Goal: Task Accomplishment & Management: Use online tool/utility

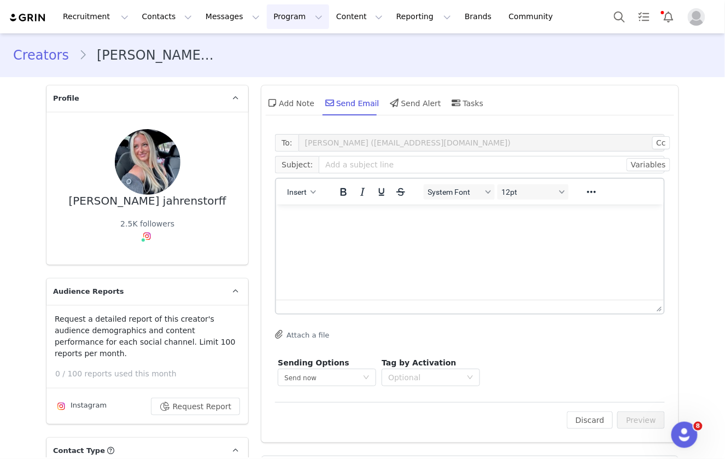
click at [276, 20] on button "Program Program" at bounding box center [298, 16] width 62 height 25
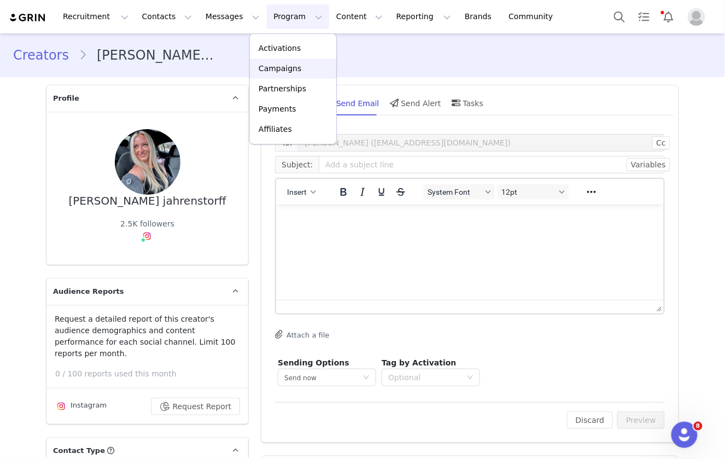
click at [286, 70] on p "Campaigns" at bounding box center [280, 68] width 43 height 11
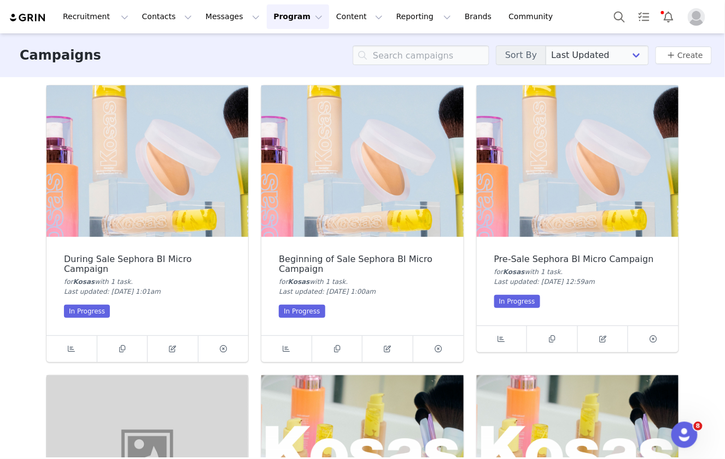
click at [518, 156] on img at bounding box center [578, 161] width 202 height 152
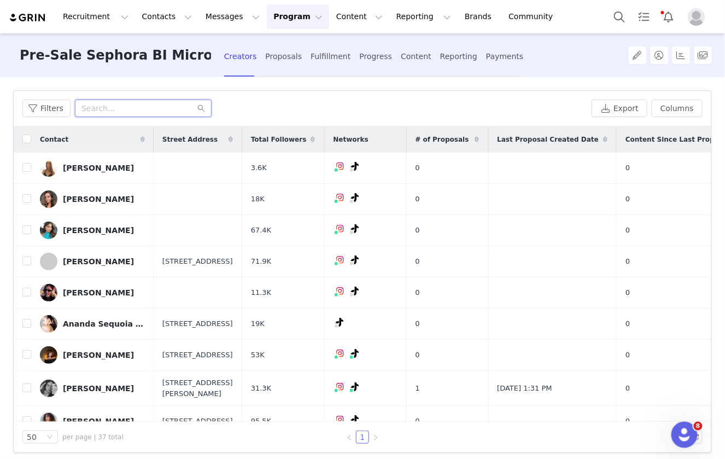
click at [132, 109] on input "text" at bounding box center [143, 109] width 137 height 18
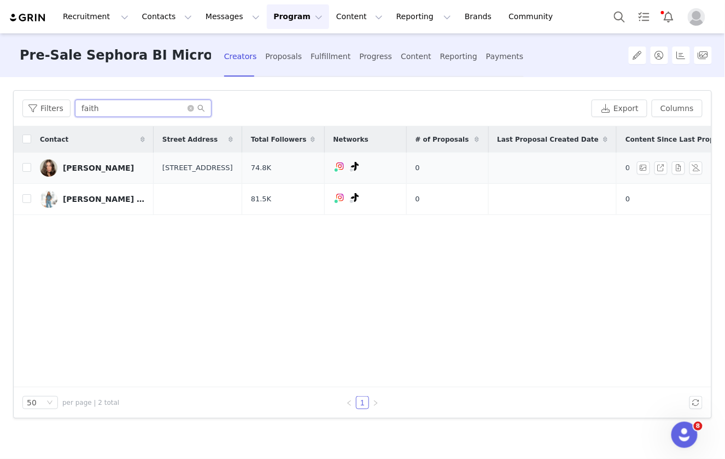
type input "faith"
click at [102, 173] on link "[PERSON_NAME]" at bounding box center [92, 168] width 105 height 18
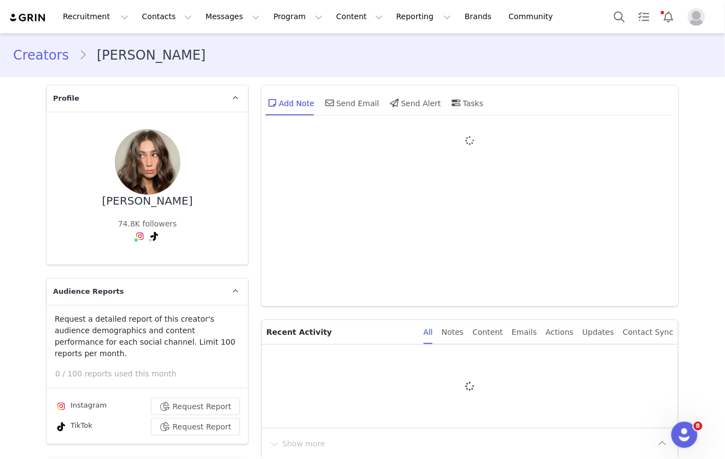
type input "+1 ([GEOGRAPHIC_DATA])"
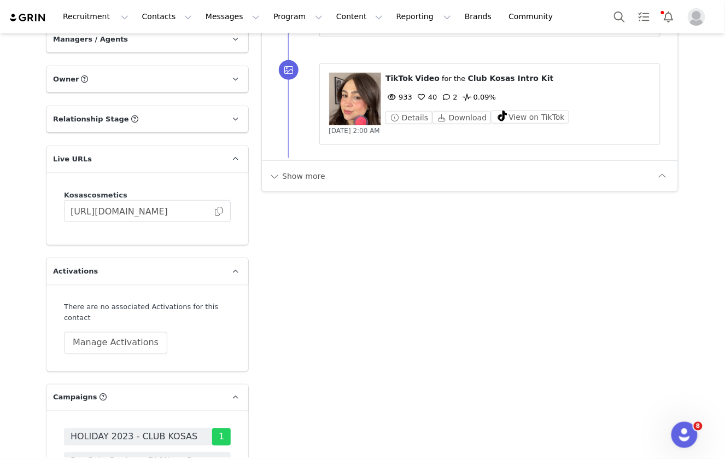
scroll to position [1377, 0]
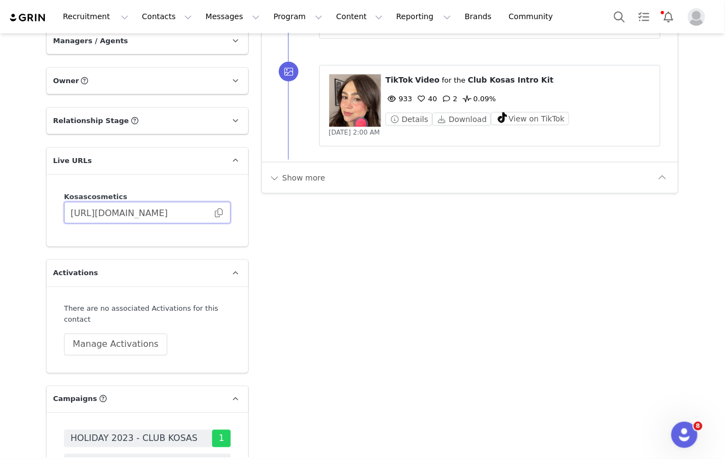
click at [212, 209] on input "[URL][DOMAIN_NAME]" at bounding box center [147, 213] width 167 height 22
click at [223, 214] on input "[URL][DOMAIN_NAME]" at bounding box center [147, 213] width 167 height 22
click at [220, 213] on span at bounding box center [218, 213] width 11 height 0
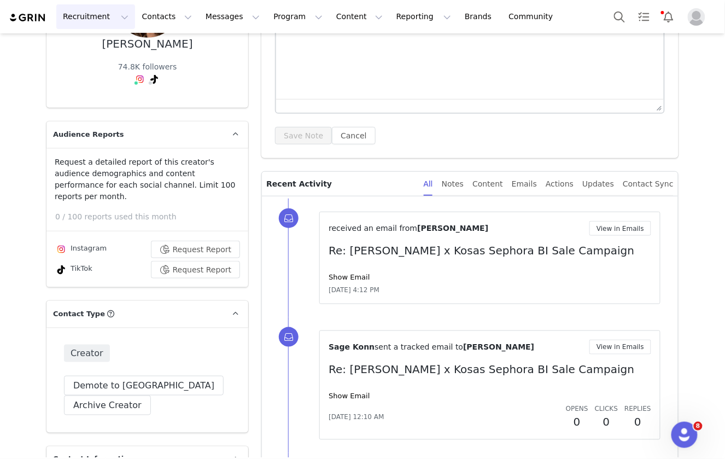
scroll to position [146, 0]
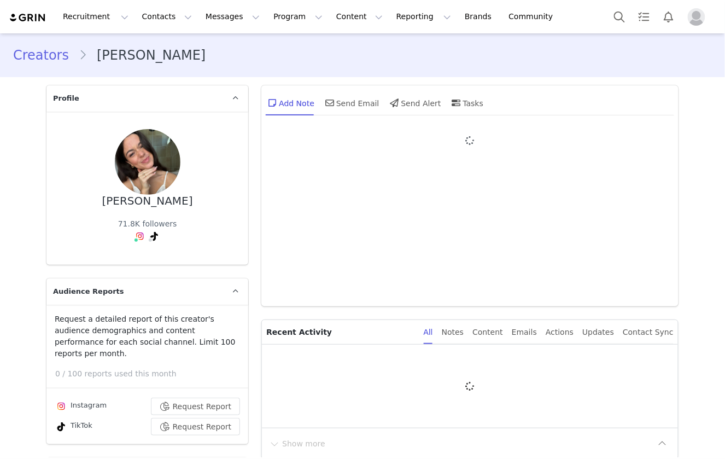
type input "+1 ([GEOGRAPHIC_DATA])"
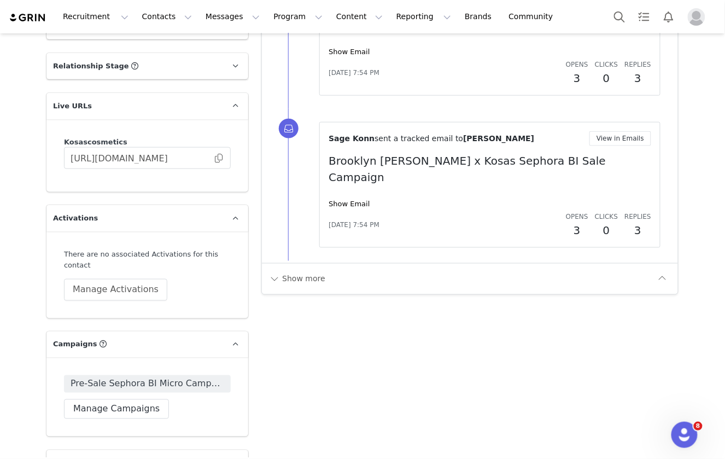
scroll to position [1368, 0]
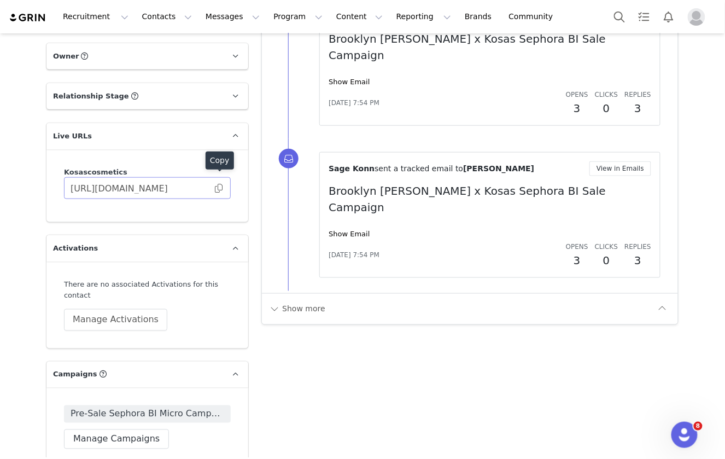
click at [217, 188] on span at bounding box center [218, 188] width 11 height 0
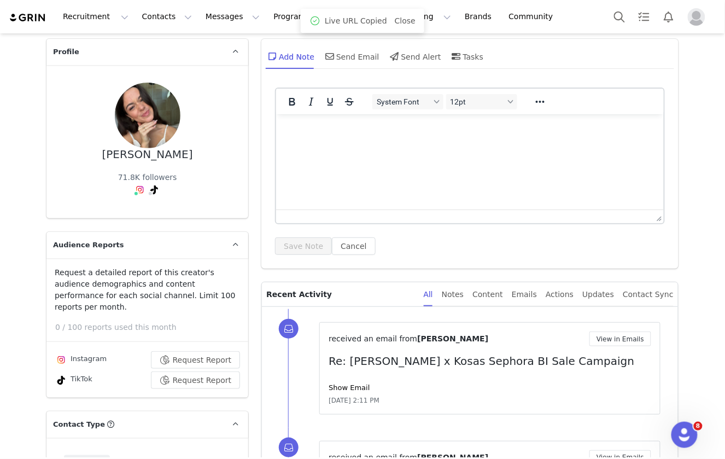
scroll to position [4, 0]
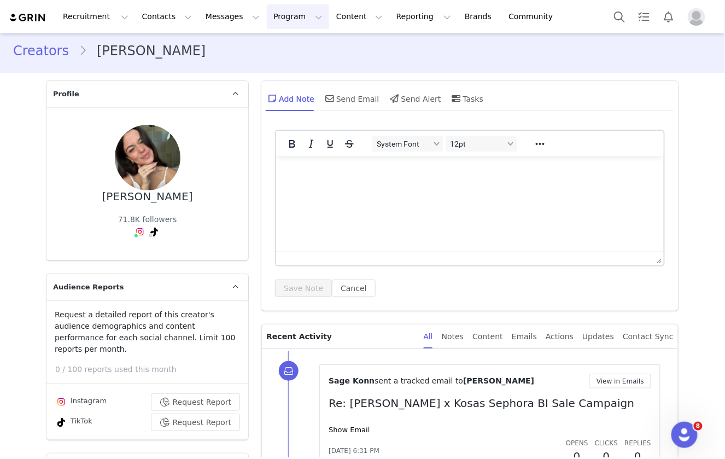
click at [275, 22] on button "Program Program" at bounding box center [298, 16] width 62 height 25
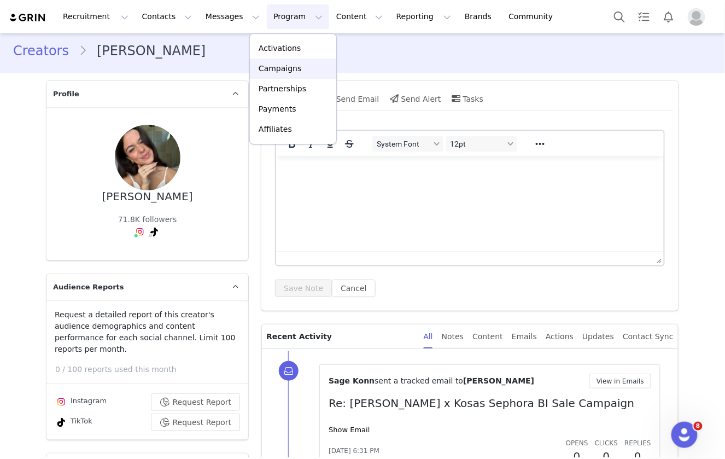
click at [294, 69] on p "Campaigns" at bounding box center [280, 68] width 43 height 11
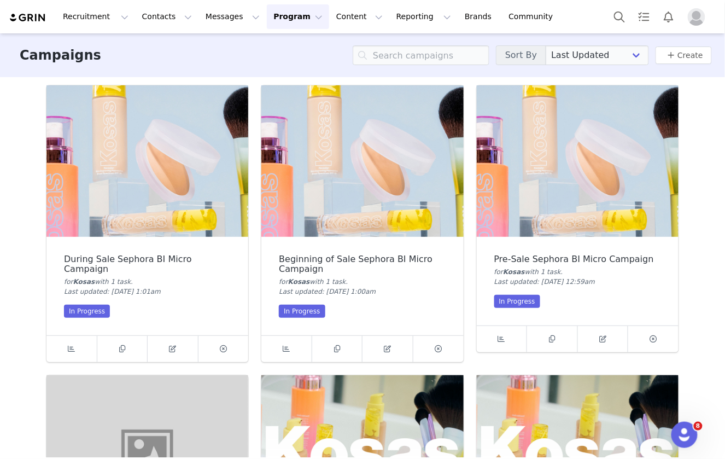
click at [548, 202] on img at bounding box center [578, 161] width 202 height 152
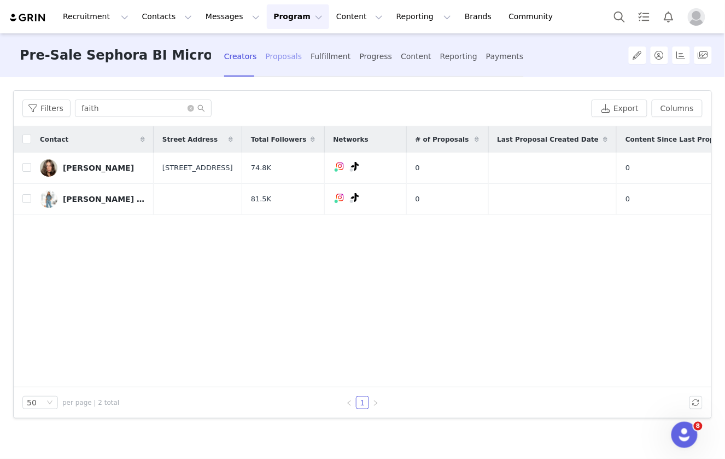
click at [286, 60] on div "Proposals" at bounding box center [284, 56] width 37 height 29
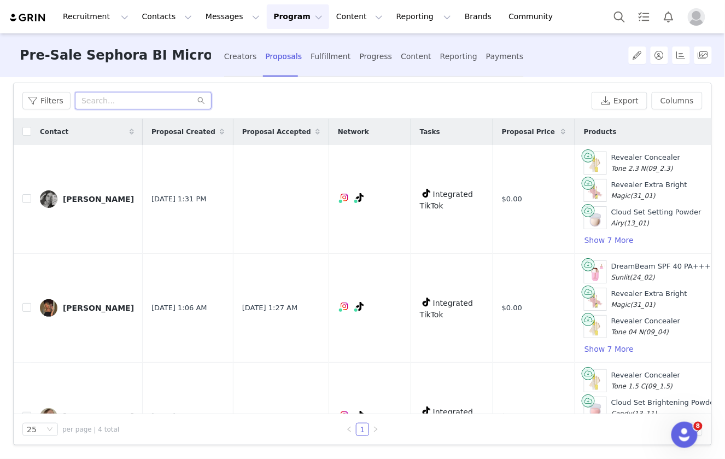
click at [165, 101] on input "text" at bounding box center [143, 101] width 137 height 18
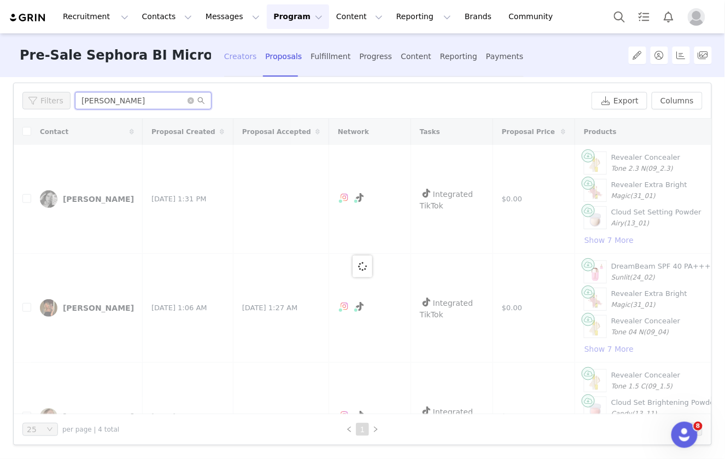
scroll to position [35, 0]
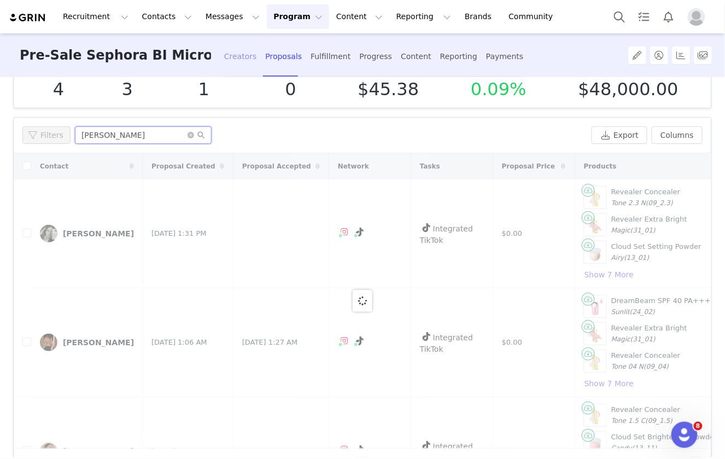
type input "natalie"
click at [240, 60] on div "Creators" at bounding box center [240, 56] width 33 height 29
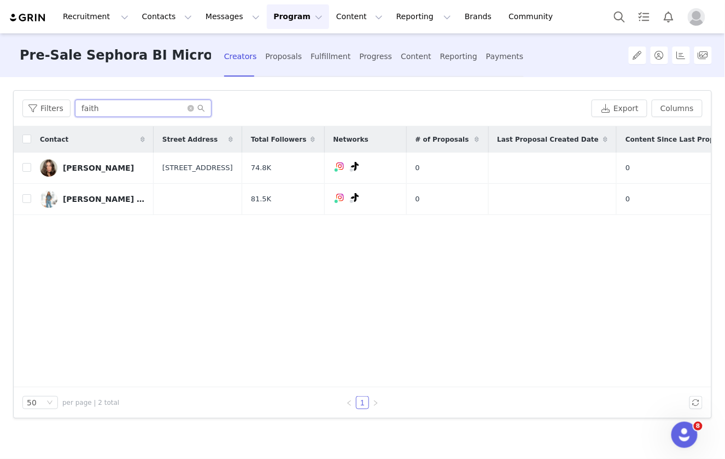
click at [129, 114] on input "faith" at bounding box center [143, 109] width 137 height 18
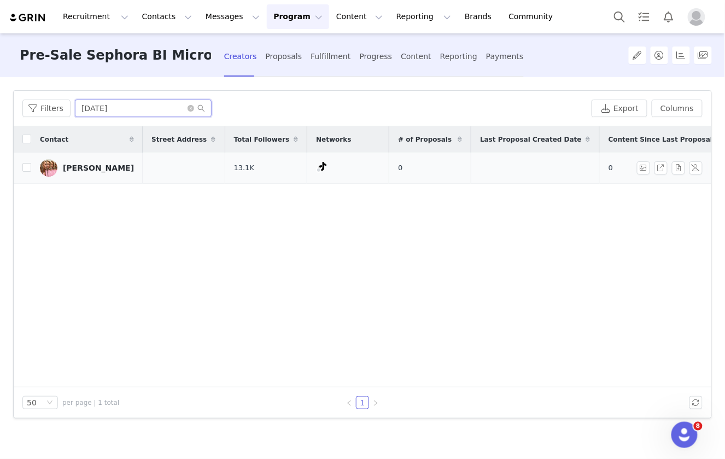
type input "natal"
click at [99, 162] on link "[PERSON_NAME]" at bounding box center [87, 168] width 94 height 18
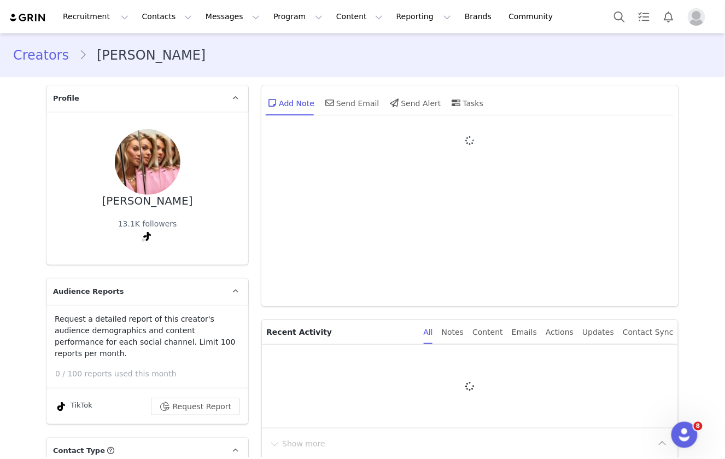
type input "+1 ([GEOGRAPHIC_DATA])"
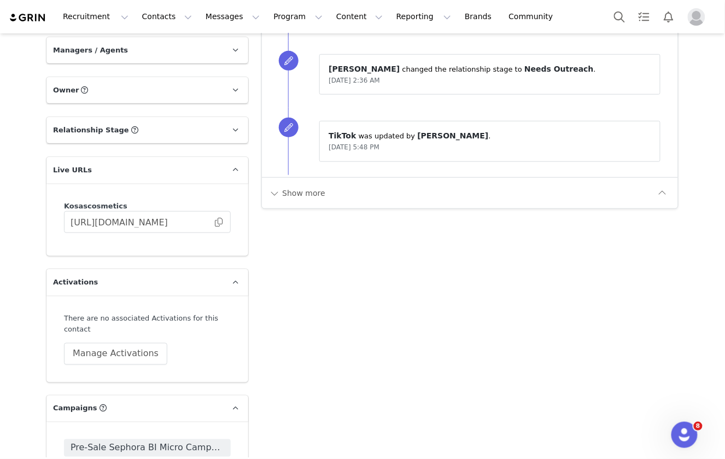
scroll to position [1321, 0]
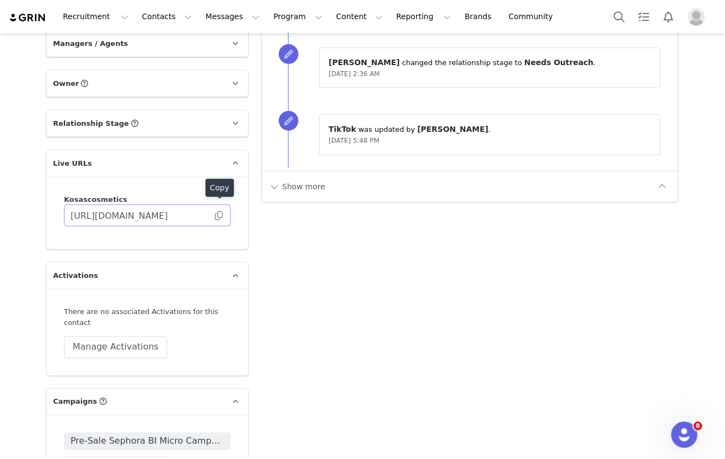
click at [219, 216] on span at bounding box center [218, 216] width 11 height 0
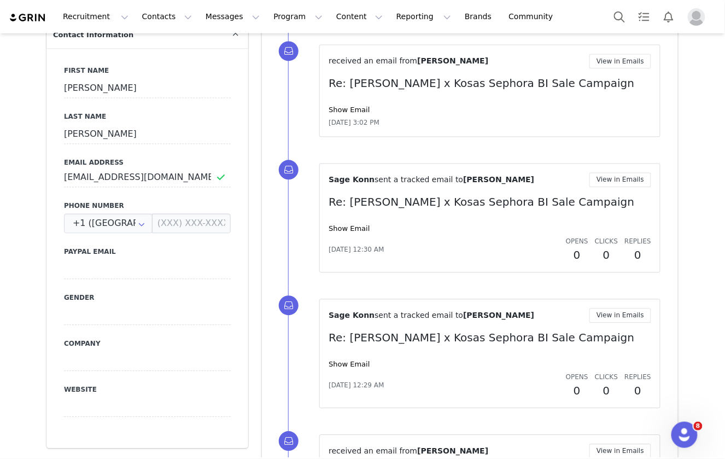
scroll to position [0, 0]
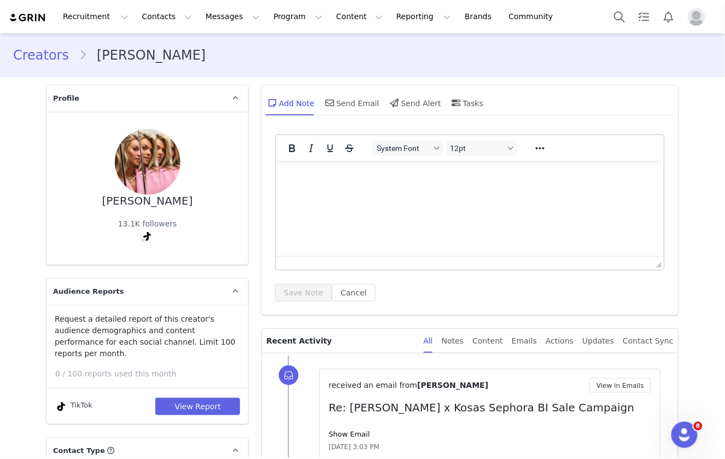
click at [37, 57] on link "Creators" at bounding box center [46, 55] width 66 height 20
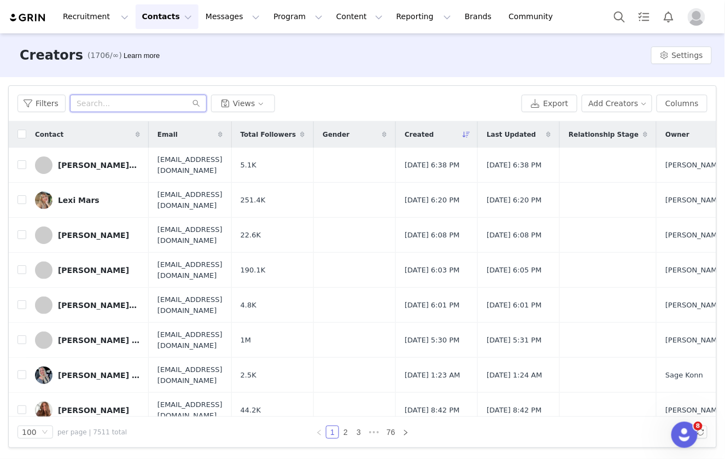
click at [84, 100] on input "text" at bounding box center [138, 104] width 137 height 18
click at [144, 19] on button "Contacts Contacts" at bounding box center [167, 16] width 63 height 25
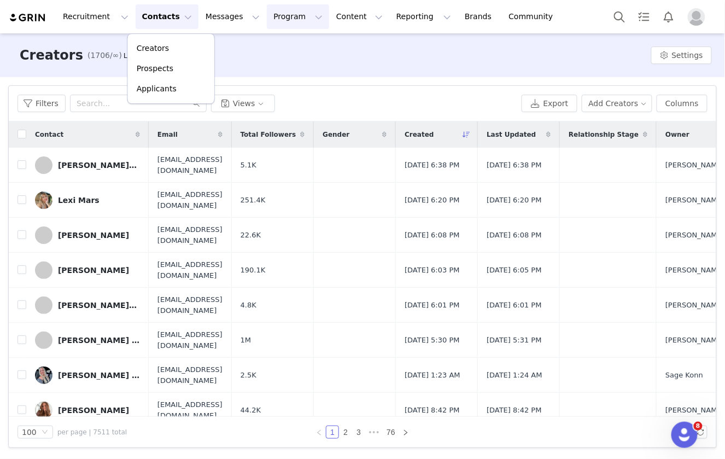
click at [271, 25] on button "Program Program" at bounding box center [298, 16] width 62 height 25
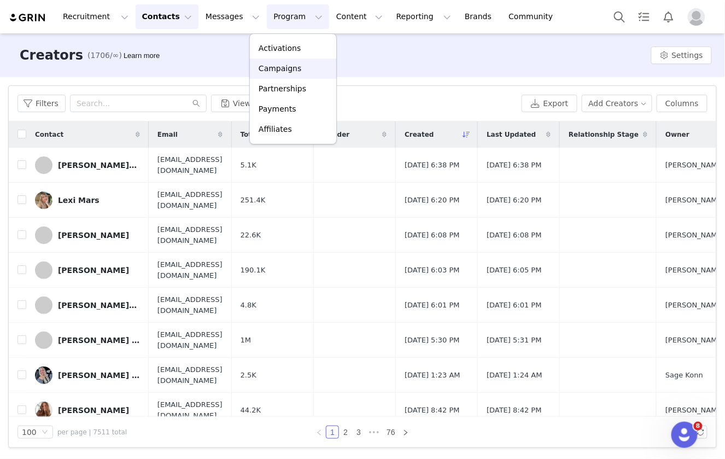
click at [291, 70] on p "Campaigns" at bounding box center [280, 68] width 43 height 11
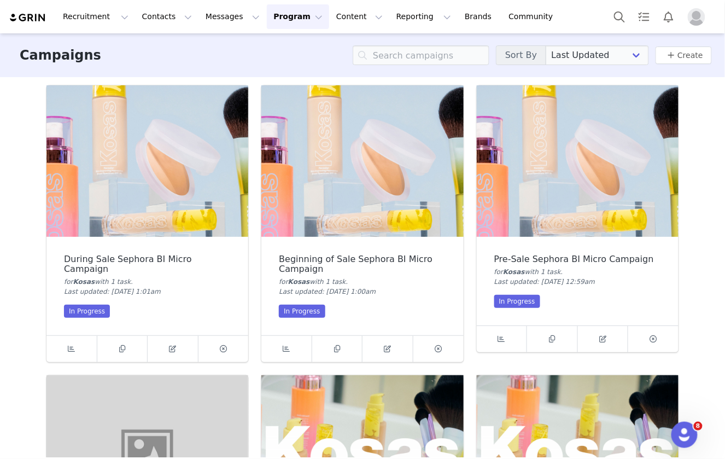
click at [555, 179] on img at bounding box center [578, 161] width 202 height 152
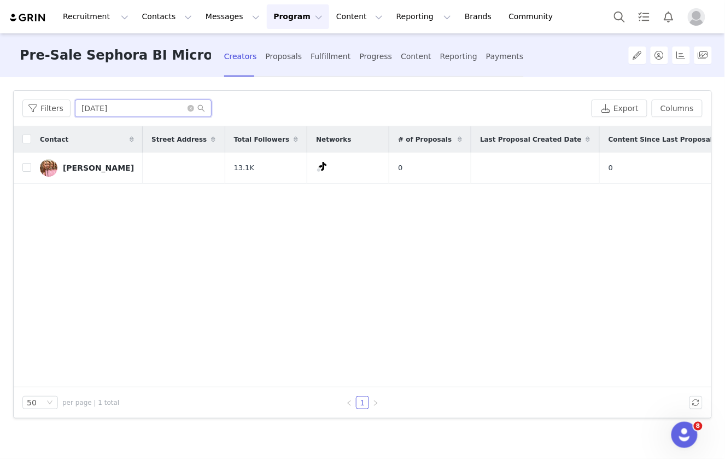
click at [123, 106] on input "natal" at bounding box center [143, 109] width 137 height 18
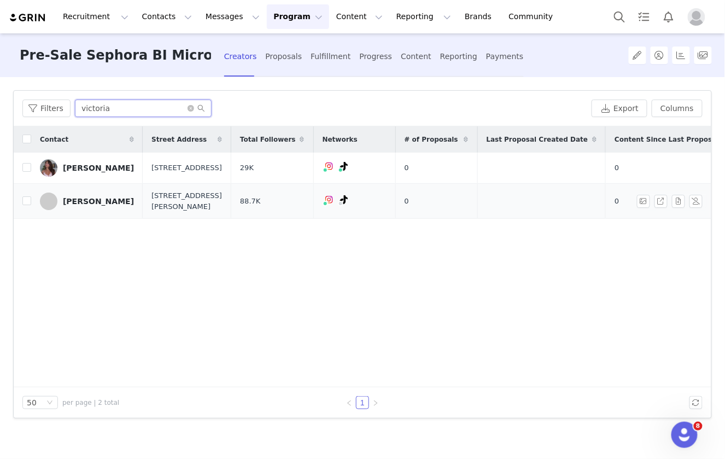
type input "victoria"
click at [85, 198] on div "[PERSON_NAME]" at bounding box center [98, 201] width 71 height 9
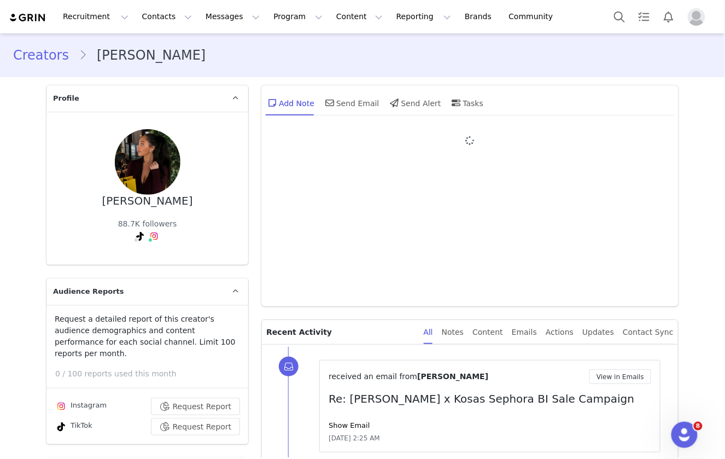
type input "+1 ([GEOGRAPHIC_DATA])"
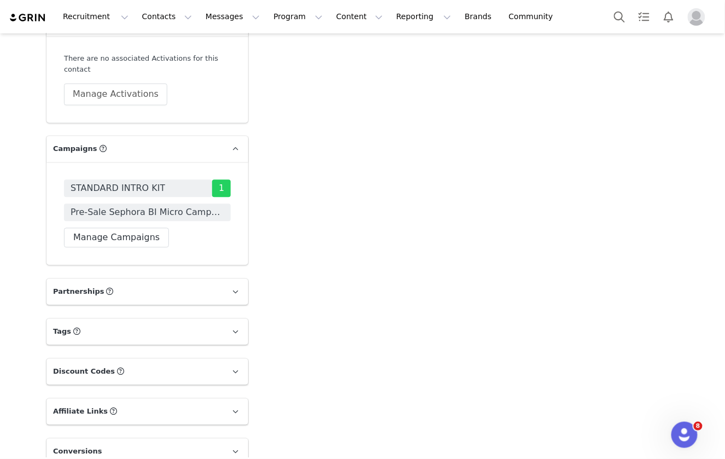
scroll to position [1314, 0]
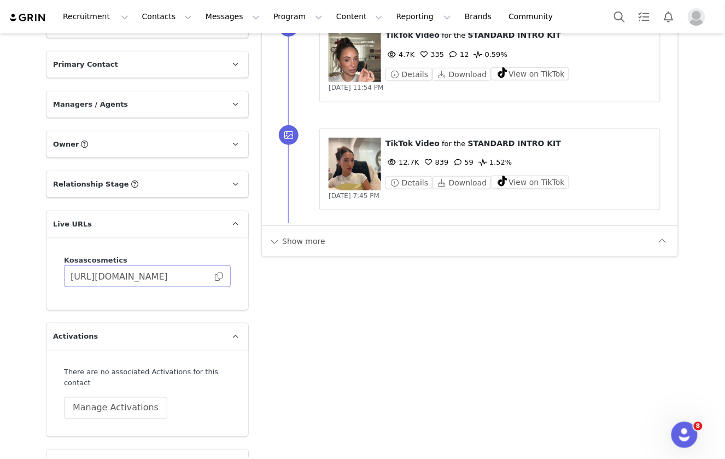
click at [219, 276] on span at bounding box center [218, 276] width 11 height 0
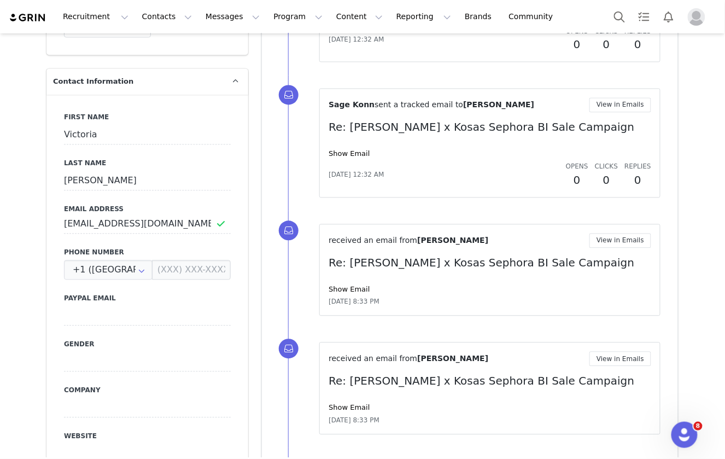
scroll to position [0, 0]
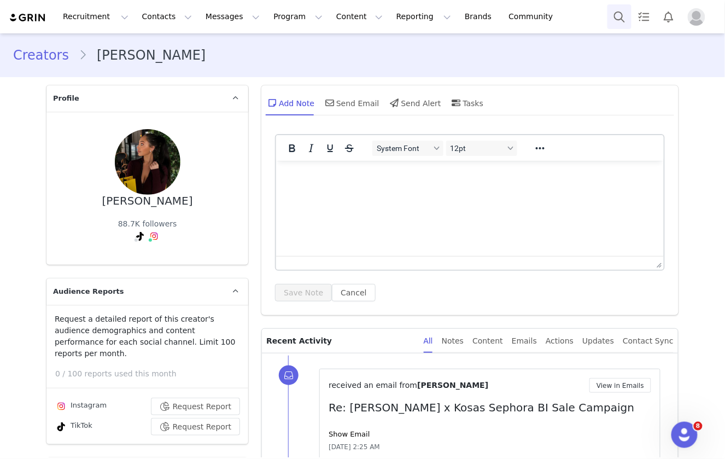
click at [620, 16] on button "Search" at bounding box center [620, 16] width 24 height 25
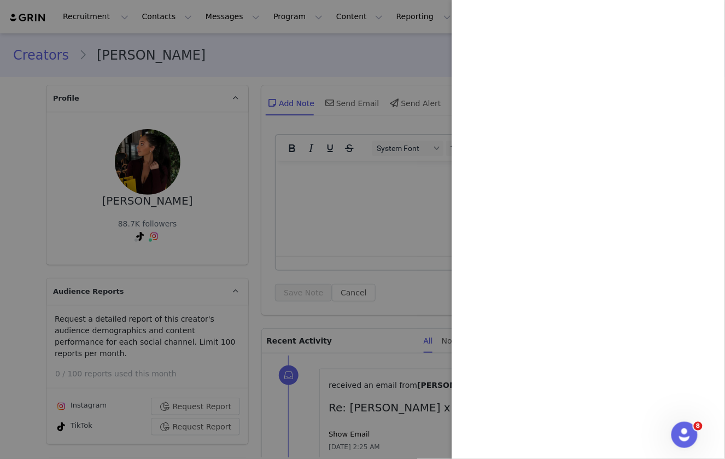
click at [227, 182] on div at bounding box center [362, 229] width 725 height 459
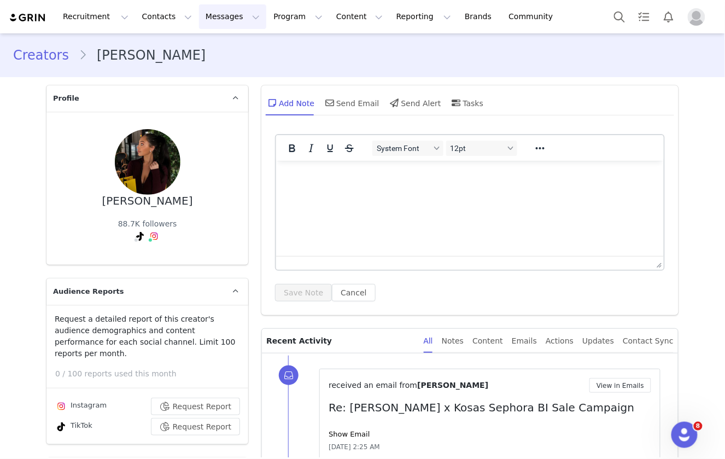
click at [225, 15] on button "Messages Messages" at bounding box center [232, 16] width 67 height 25
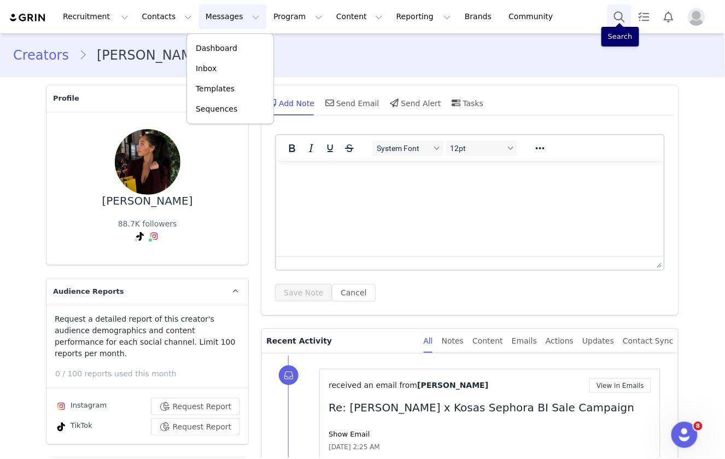
click at [617, 14] on button "Search" at bounding box center [620, 16] width 24 height 25
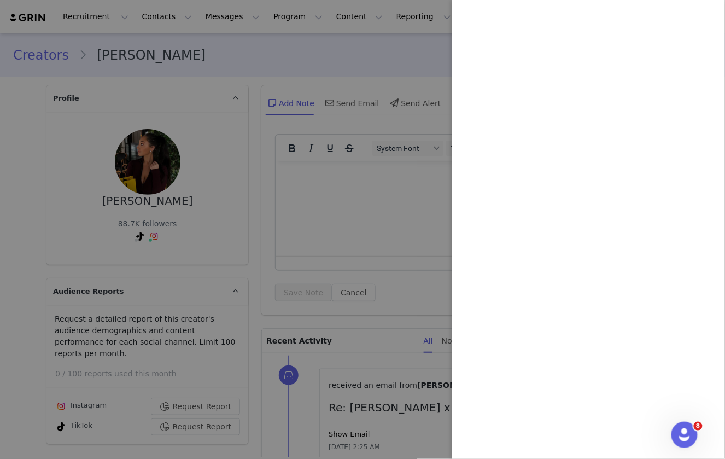
click at [329, 147] on div at bounding box center [362, 229] width 725 height 459
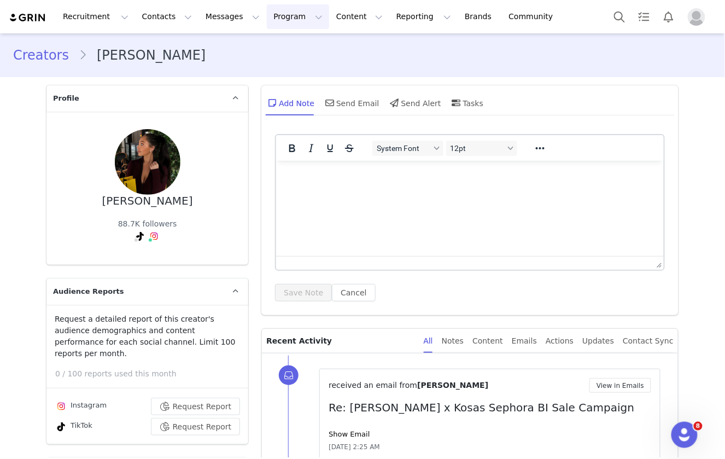
click at [270, 18] on button "Program Program" at bounding box center [298, 16] width 62 height 25
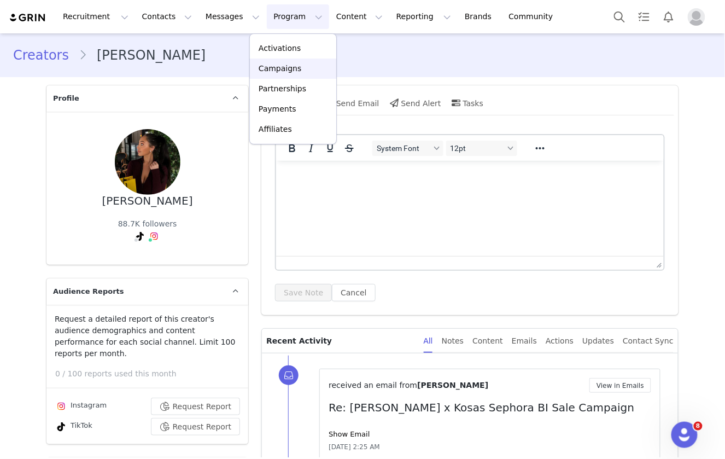
click at [288, 67] on p "Campaigns" at bounding box center [280, 68] width 43 height 11
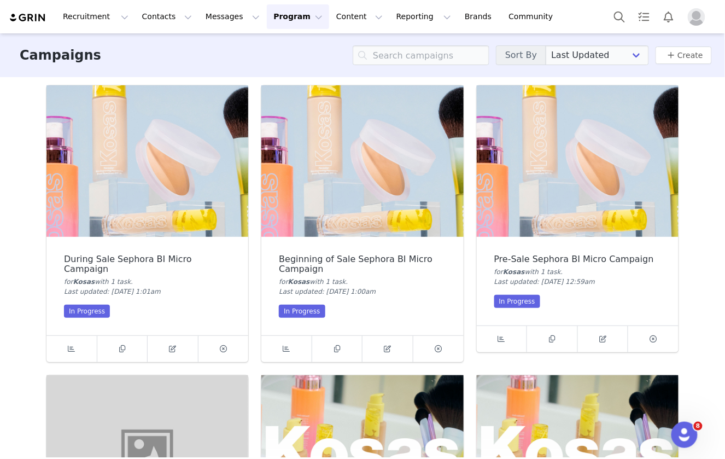
click at [580, 216] on img at bounding box center [578, 161] width 202 height 152
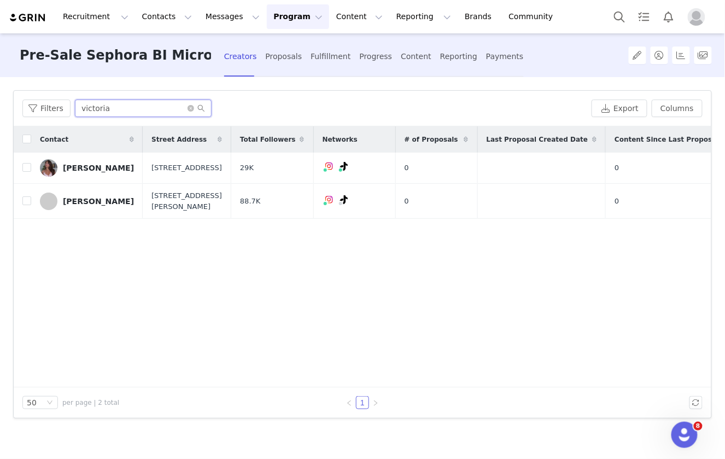
click at [152, 105] on input "victoria" at bounding box center [143, 109] width 137 height 18
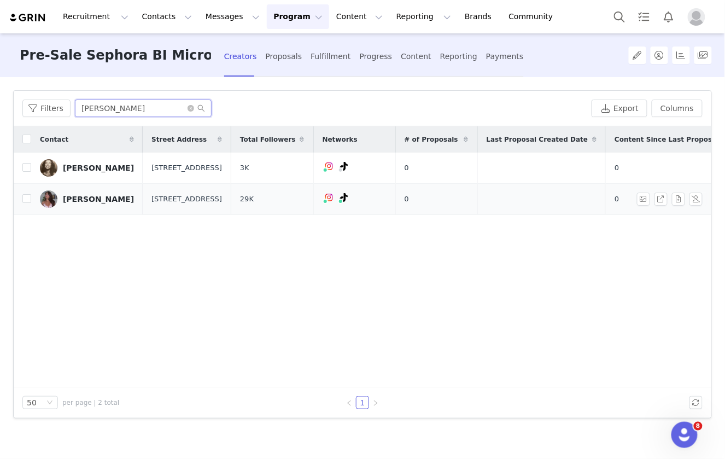
type input "maria"
click at [87, 201] on div "[PERSON_NAME]" at bounding box center [98, 199] width 71 height 9
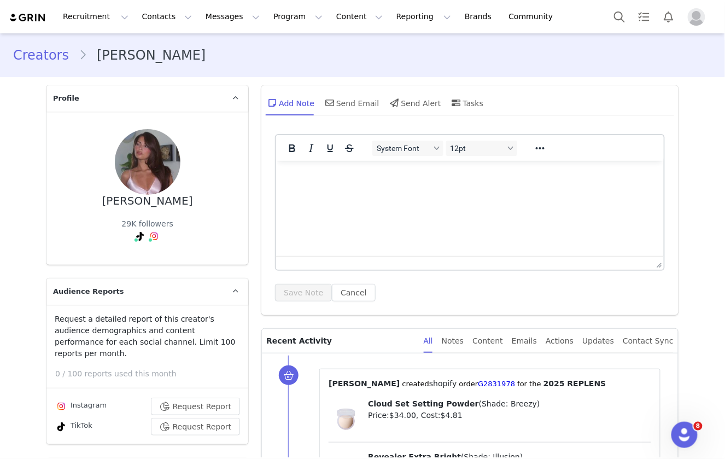
type input "+1 ([GEOGRAPHIC_DATA])"
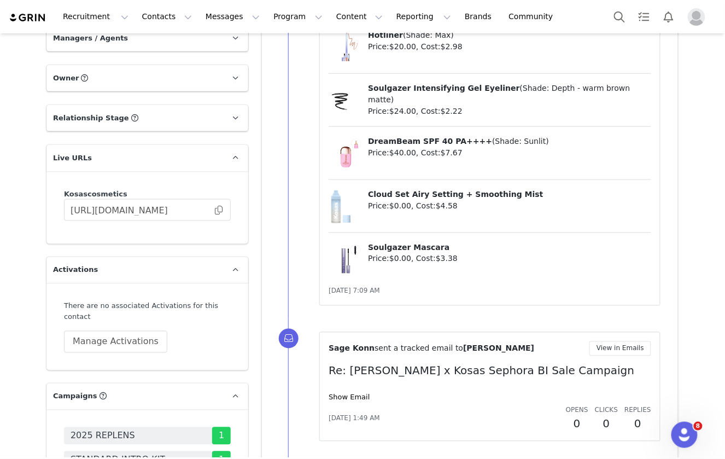
scroll to position [1402, 0]
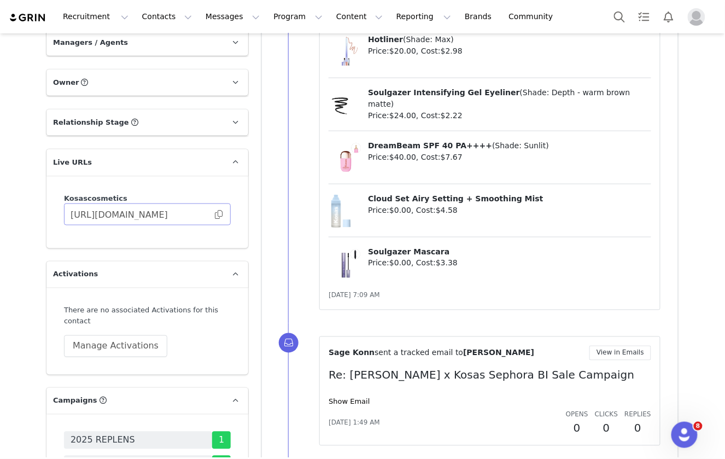
click at [219, 214] on span at bounding box center [218, 214] width 11 height 0
